Goal: Transaction & Acquisition: Purchase product/service

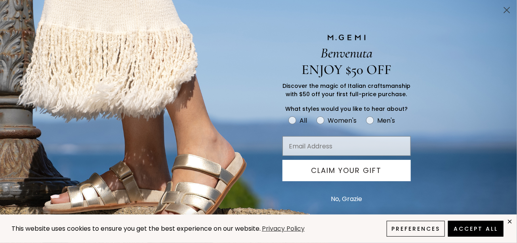
click at [506, 13] on circle "Close dialog" at bounding box center [506, 10] width 13 height 13
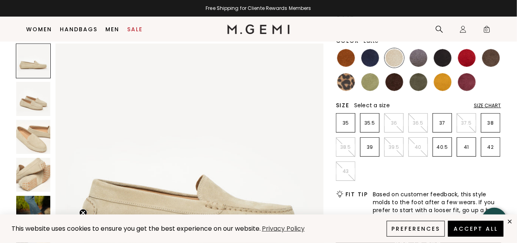
scroll to position [93, 0]
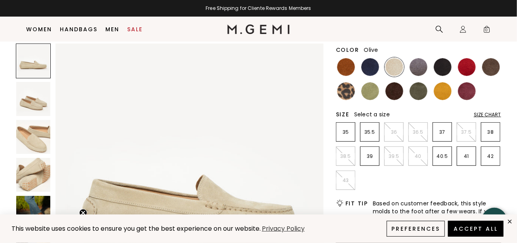
click at [417, 100] on img at bounding box center [419, 91] width 18 height 18
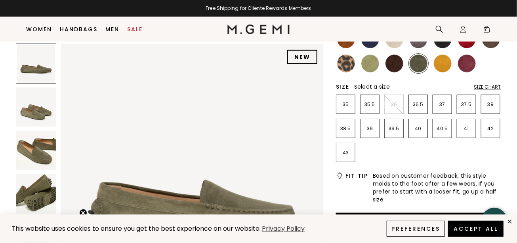
scroll to position [108, 0]
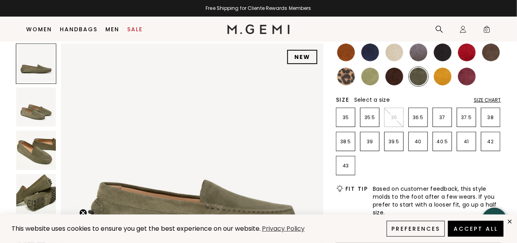
click at [466, 83] on img at bounding box center [467, 77] width 18 height 18
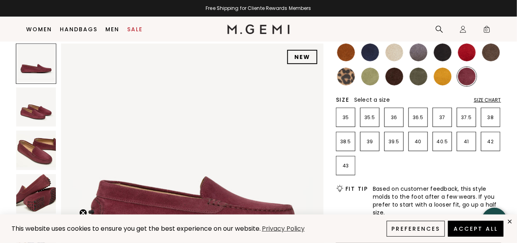
click at [494, 57] on img at bounding box center [491, 53] width 18 height 18
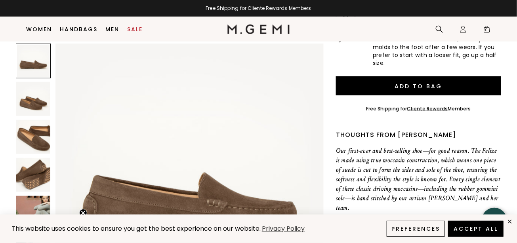
scroll to position [253, 0]
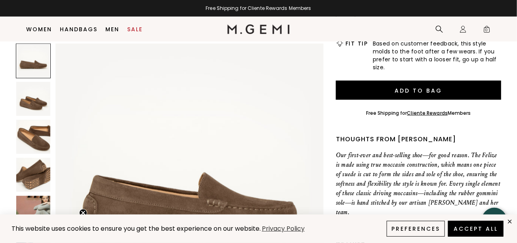
click at [99, 115] on img at bounding box center [189, 178] width 268 height 268
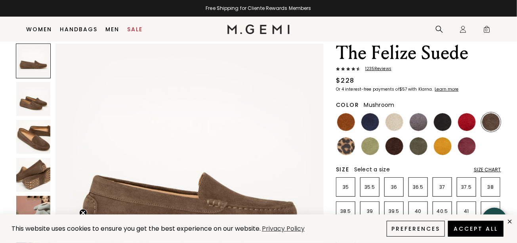
scroll to position [40, 0]
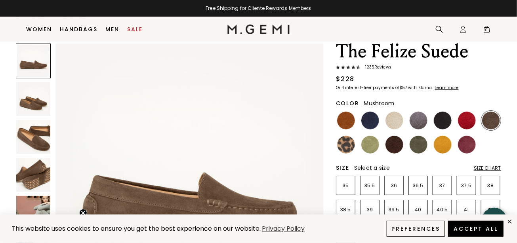
click at [380, 69] on span "1235 Review s" at bounding box center [376, 67] width 31 height 5
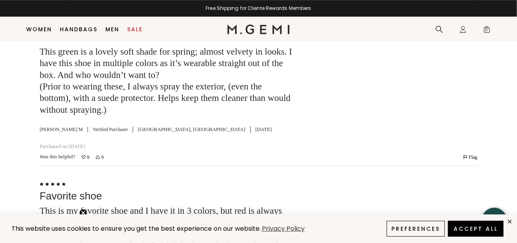
scroll to position [1733, 0]
